Goal: Information Seeking & Learning: Find specific fact

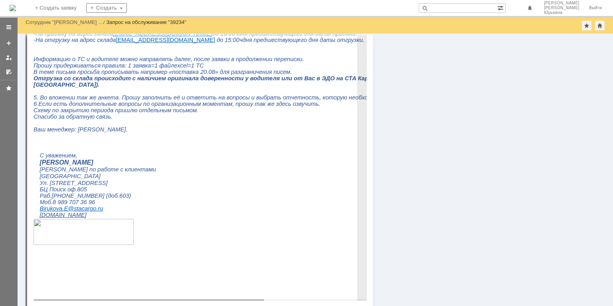
scroll to position [718, 0]
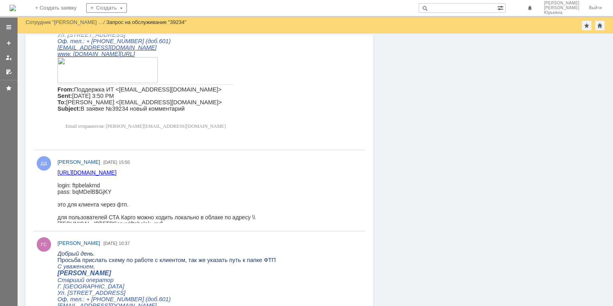
scroll to position [1077, 0]
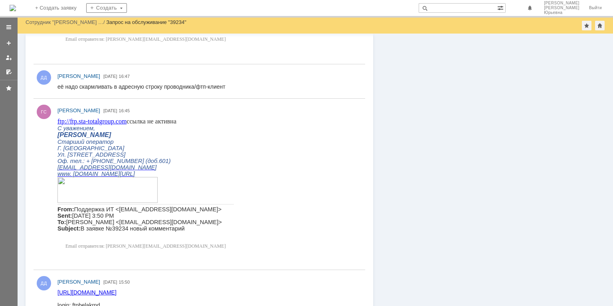
drag, startPoint x: 109, startPoint y: 242, endPoint x: 121, endPoint y: 124, distance: 118.3
drag, startPoint x: 128, startPoint y: 121, endPoint x: 55, endPoint y: 119, distance: 73.0
click at [57, 119] on html "ftp :// ftp . sta - totalgroup . com ссылка не активна С уважением, [PERSON_NAM…" at bounding box center [207, 185] width 300 height 135
copy span "ftp :// ftp . sta - totalgroup . com"
click at [35, 206] on div "ГС Гончарова Светлана Юрьевна 18.08.2025 16:45" at bounding box center [200, 184] width 332 height 164
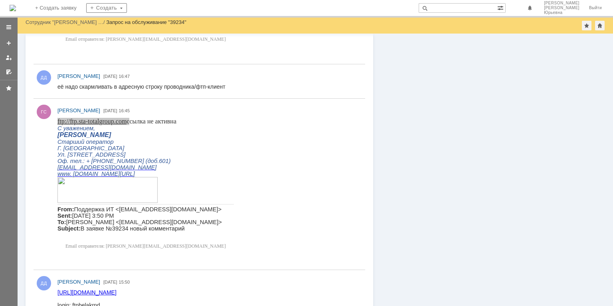
scroll to position [1197, 0]
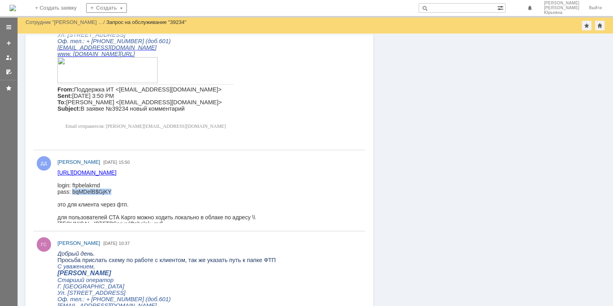
drag, startPoint x: 119, startPoint y: 192, endPoint x: 73, endPoint y: 193, distance: 46.7
click at [72, 193] on div "pass: bqMDelB$GjKY" at bounding box center [207, 191] width 300 height 6
copy div "bqMDelB$GjKY"
drag, startPoint x: 350, startPoint y: 219, endPoint x: 252, endPoint y: 220, distance: 97.4
click at [252, 220] on html "ftp://ftp.sta-totalgroup.com login: ftpbelakrnd pass: bqMDelB$GjKY это для клие…" at bounding box center [207, 197] width 300 height 57
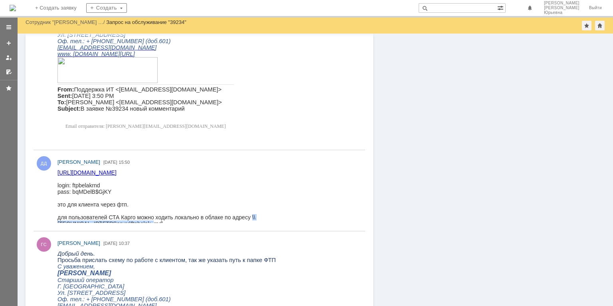
copy div "\\172.16.7.2\FTPServer\ftpbelak_rnd\"
